Goal: Task Accomplishment & Management: Use online tool/utility

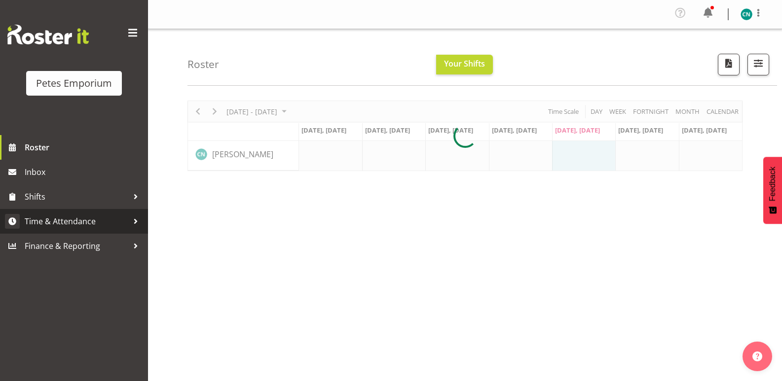
click at [76, 218] on span "Time & Attendance" at bounding box center [77, 221] width 104 height 15
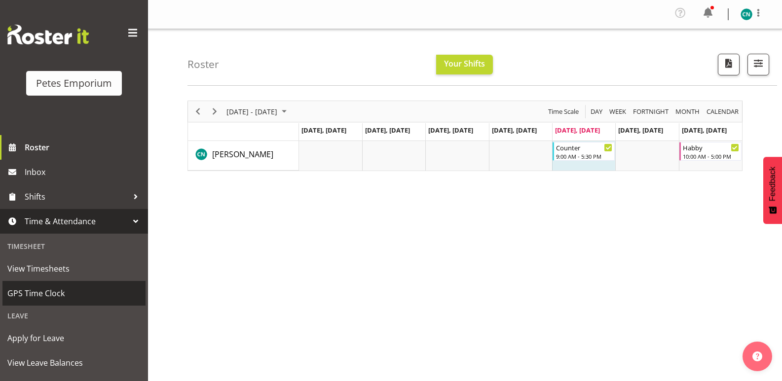
click at [46, 298] on span "GPS Time Clock" at bounding box center [73, 293] width 133 height 15
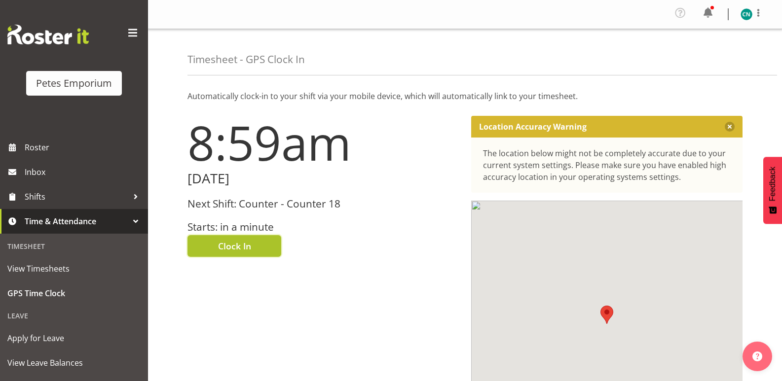
click at [244, 236] on button "Clock In" at bounding box center [234, 246] width 94 height 22
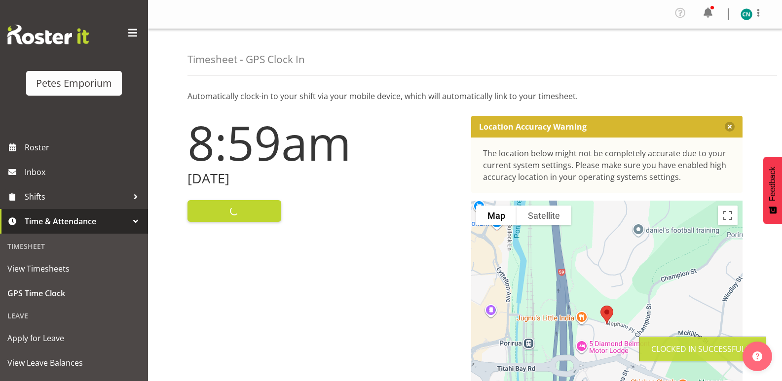
click at [747, 13] on img at bounding box center [746, 14] width 12 height 12
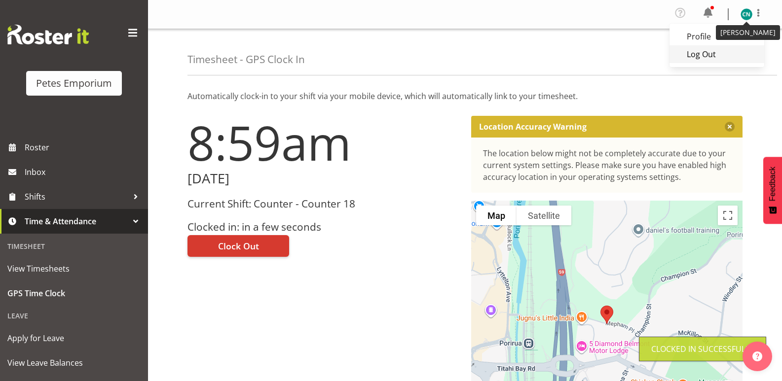
click at [694, 55] on link "Log Out" at bounding box center [716, 54] width 95 height 18
